Goal: Check status: Check status

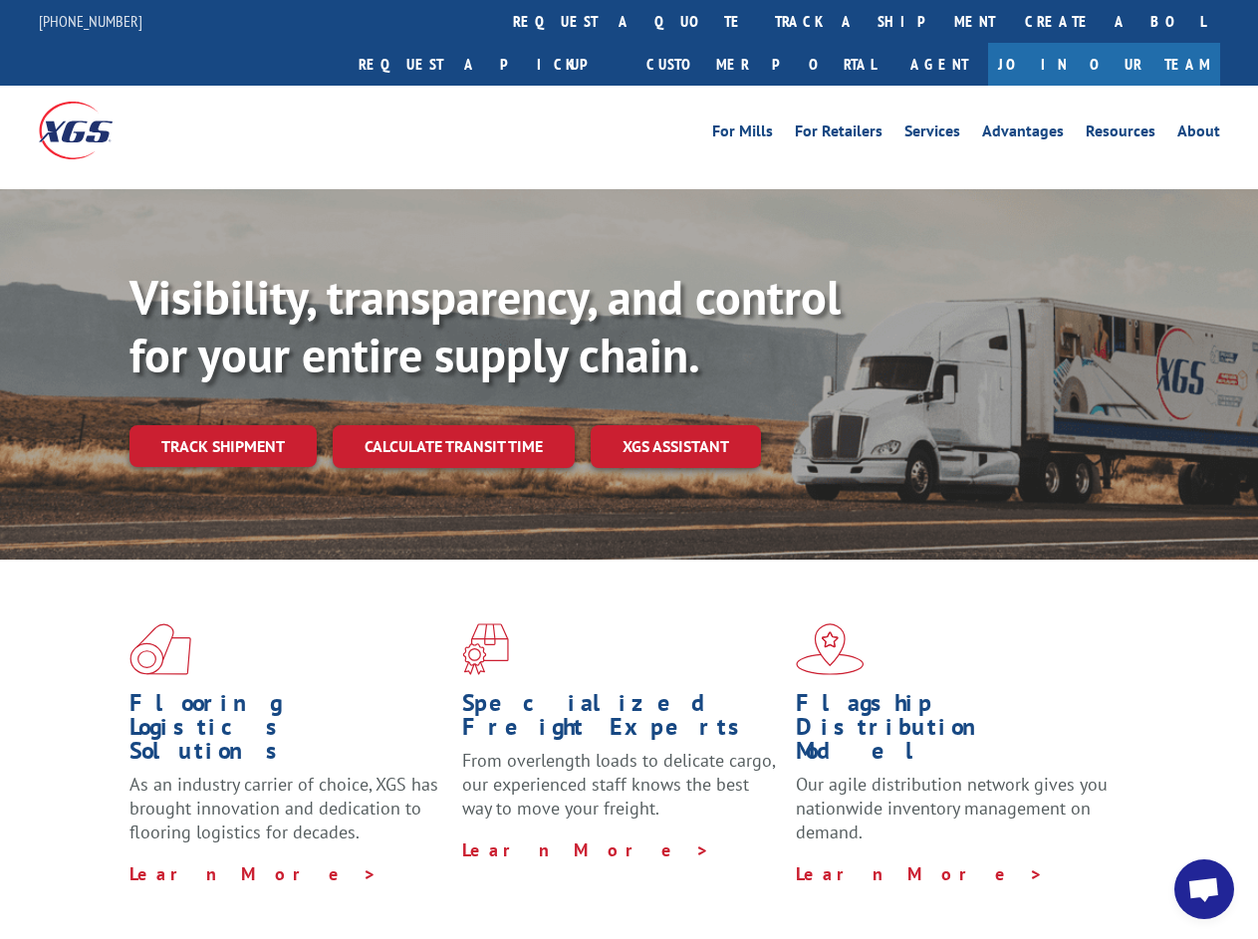
click at [629, 469] on div "Visibility, transparency, and control for your entire supply chain. Track shipm…" at bounding box center [693, 408] width 1129 height 278
click at [760, 21] on link "track a shipment" at bounding box center [885, 21] width 250 height 43
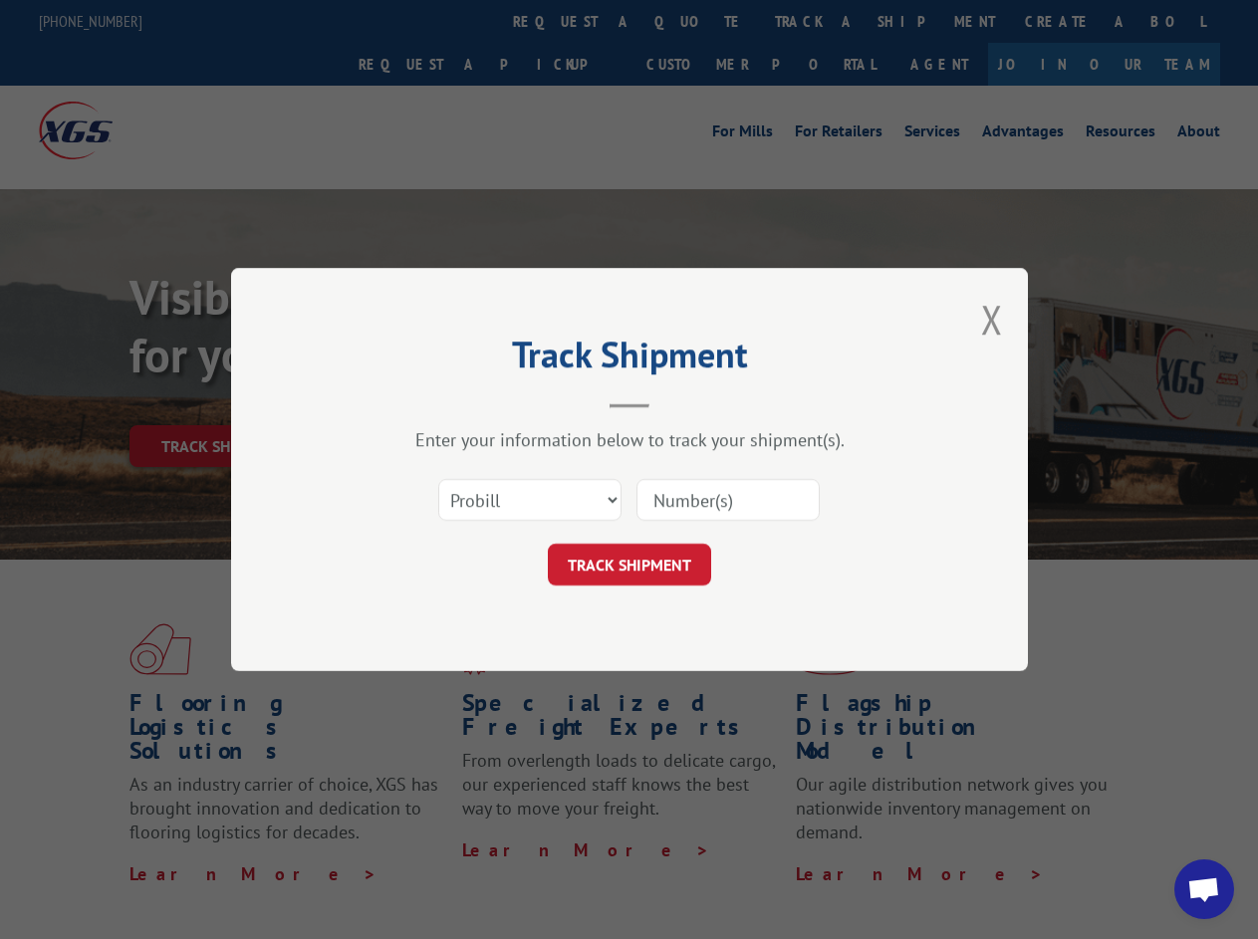
click at [695, 21] on div "Track Shipment Enter your information below to track your shipment(s). Select c…" at bounding box center [629, 469] width 1258 height 939
click at [820, 21] on div "Track Shipment Enter your information below to track your shipment(s). Select c…" at bounding box center [629, 469] width 1258 height 939
click at [222, 402] on div "Track Shipment Enter your information below to track your shipment(s). Select c…" at bounding box center [629, 469] width 1258 height 939
click at [452, 402] on header "Track Shipment" at bounding box center [630, 375] width 598 height 68
click at [676, 402] on header "Track Shipment" at bounding box center [630, 375] width 598 height 68
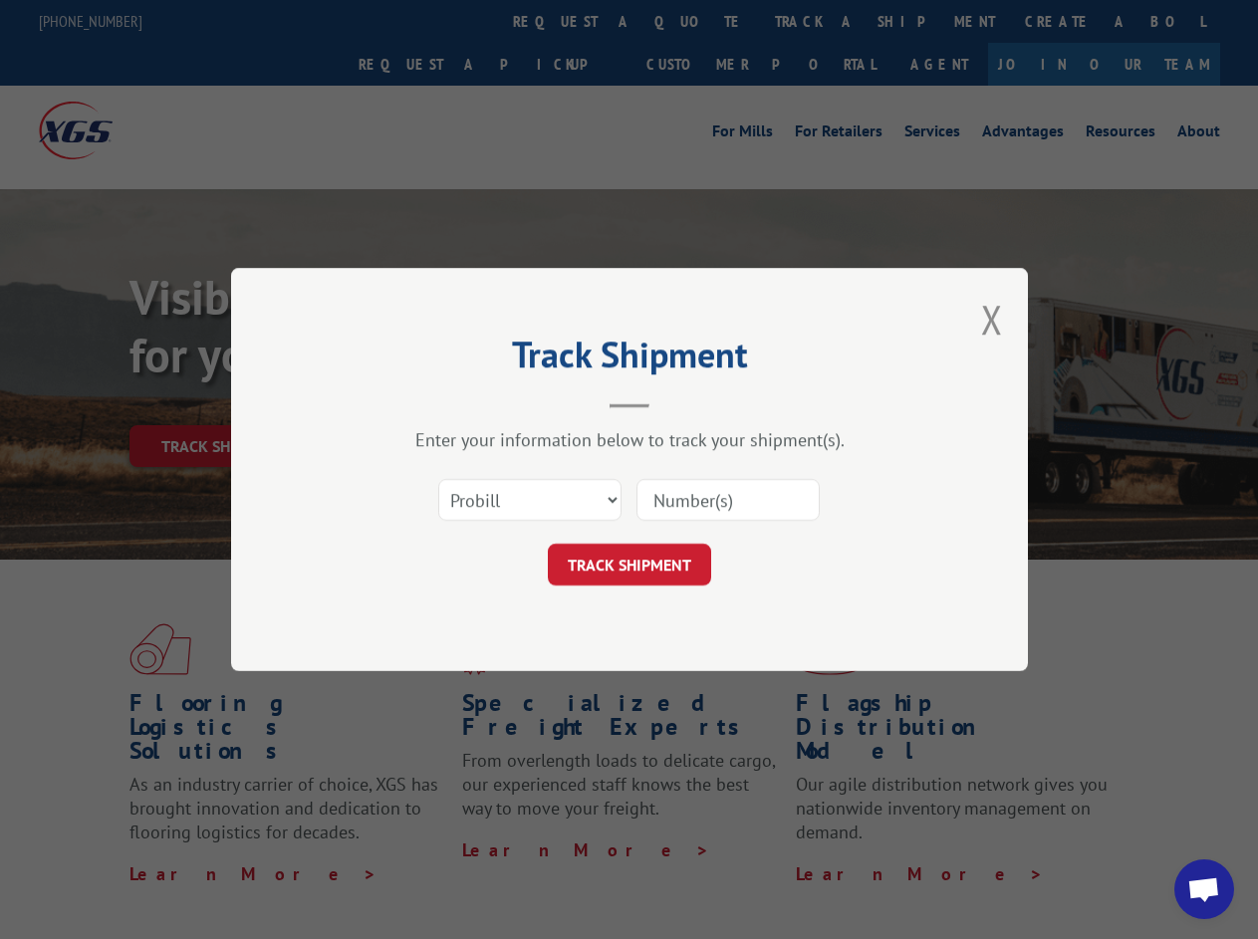
click at [1204, 890] on span "Open chat" at bounding box center [1203, 892] width 33 height 28
